Goal: Information Seeking & Learning: Learn about a topic

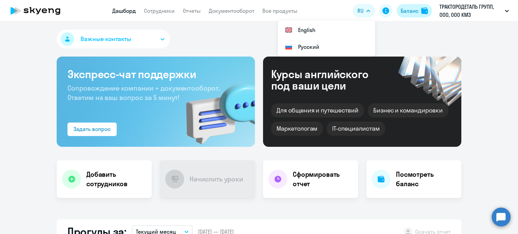
click at [409, 14] on div "Баланс" at bounding box center [409, 11] width 18 height 8
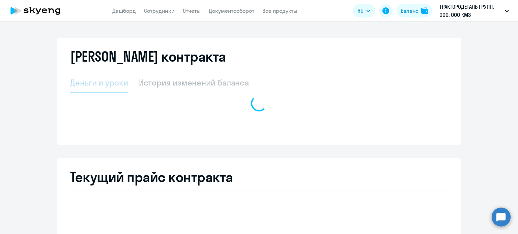
select select "english_adult_not_native_speaker"
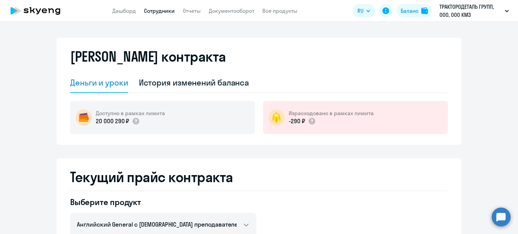
click at [161, 8] on link "Сотрудники" at bounding box center [159, 10] width 31 height 7
select select "30"
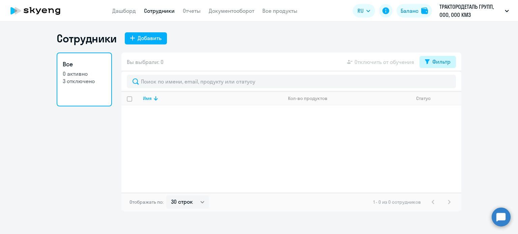
click at [445, 64] on div "Фильтр" at bounding box center [441, 62] width 18 height 8
click at [445, 83] on span at bounding box center [444, 84] width 11 height 7
click at [439, 84] on input "checkbox" at bounding box center [439, 84] width 0 height 0
checkbox input "true"
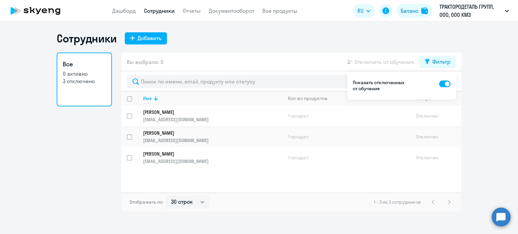
click at [193, 114] on p "[PERSON_NAME]" at bounding box center [208, 112] width 130 height 6
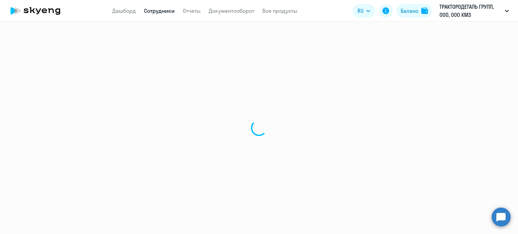
select select "english"
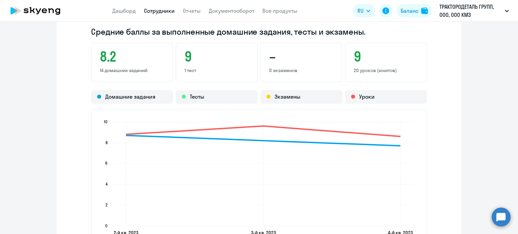
scroll to position [539, 0]
